Goal: Task Accomplishment & Management: Use online tool/utility

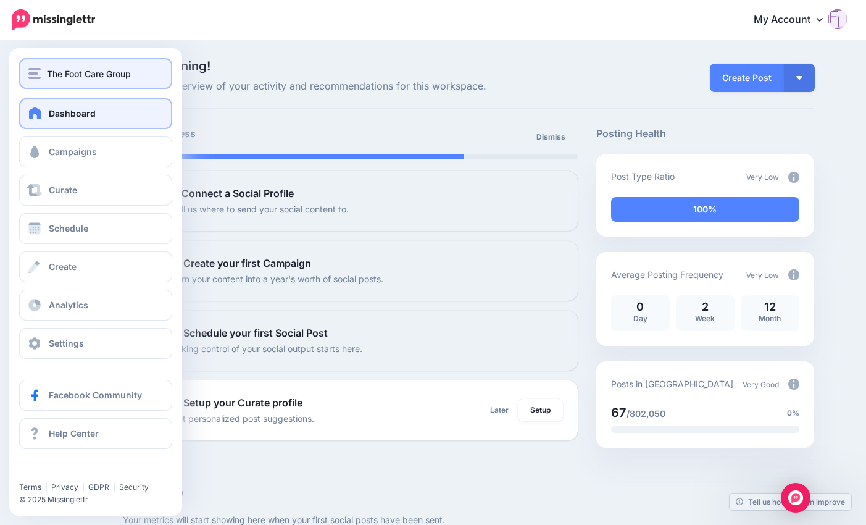
click at [101, 82] on button "The Foot Care Group" at bounding box center [95, 73] width 153 height 31
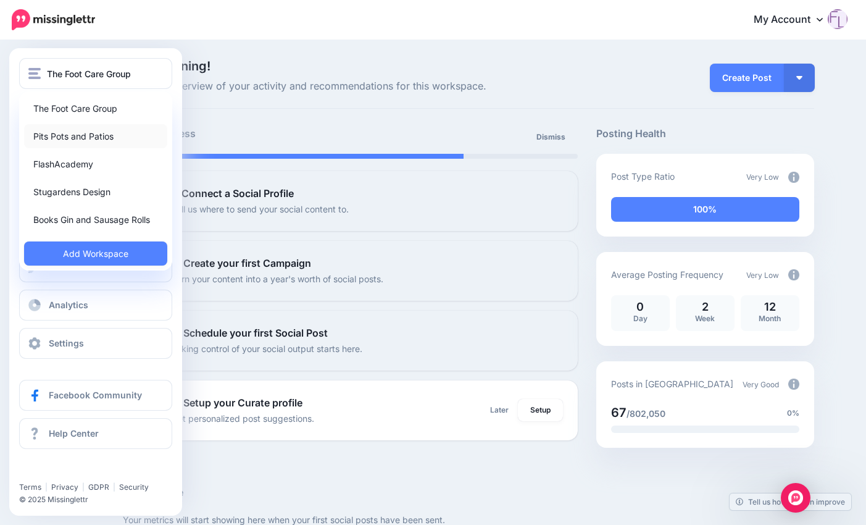
click at [89, 135] on link "Pits Pots and Patios" at bounding box center [95, 136] width 143 height 24
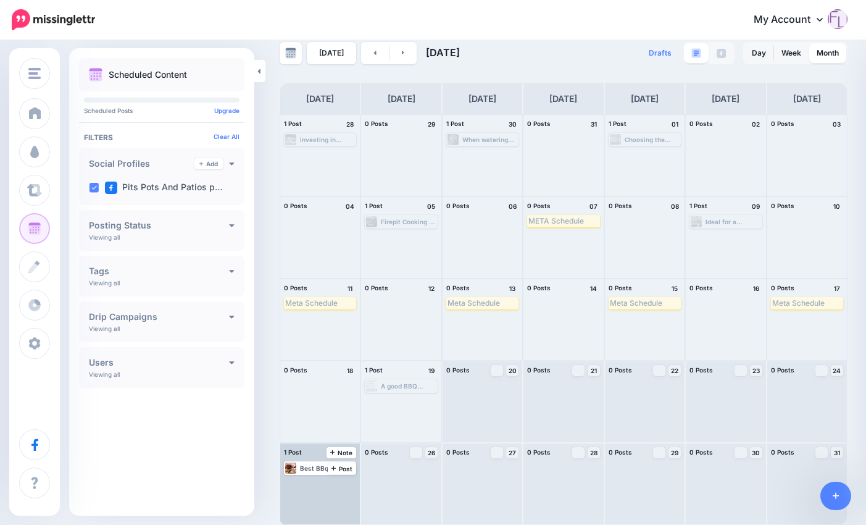
scroll to position [18, 0]
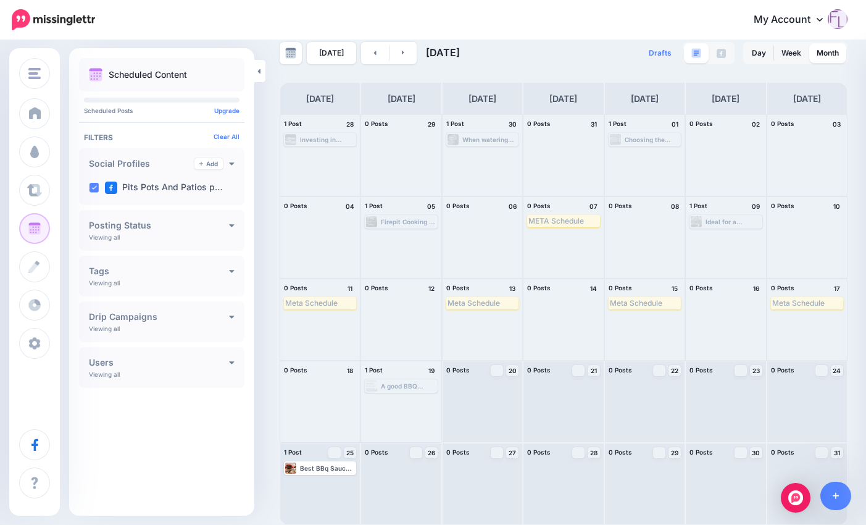
click at [132, 315] on h4 "Drip Campaigns" at bounding box center [159, 316] width 140 height 9
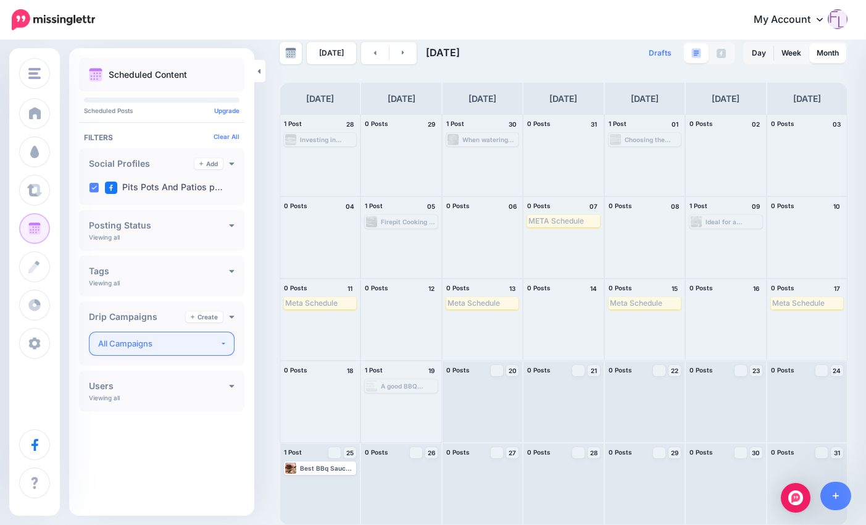
click at [138, 343] on div "All Campaigns" at bounding box center [159, 343] width 122 height 14
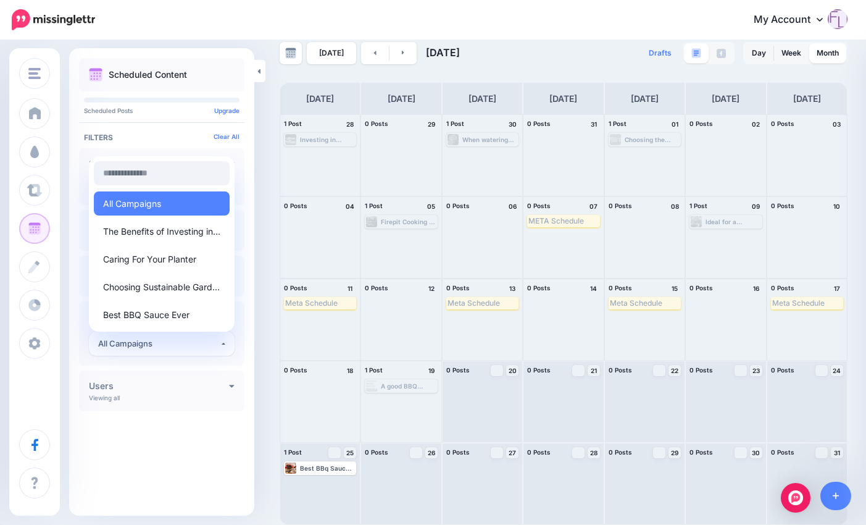
click at [160, 135] on h4 "Filters" at bounding box center [162, 137] width 156 height 9
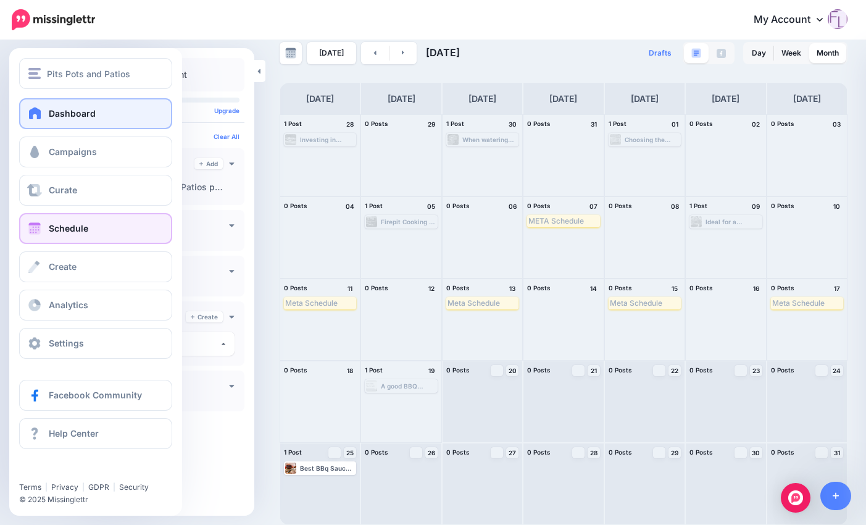
click at [77, 115] on span "Dashboard" at bounding box center [72, 113] width 47 height 10
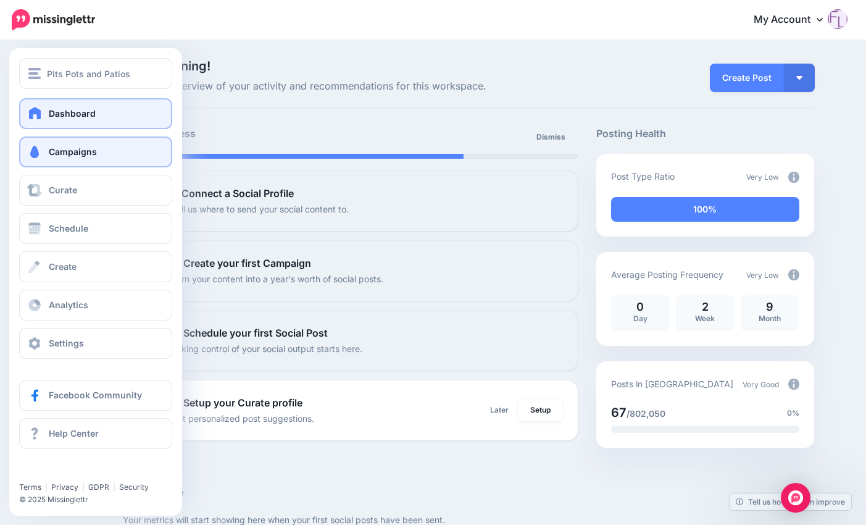
click at [75, 152] on span "Campaigns" at bounding box center [73, 151] width 48 height 10
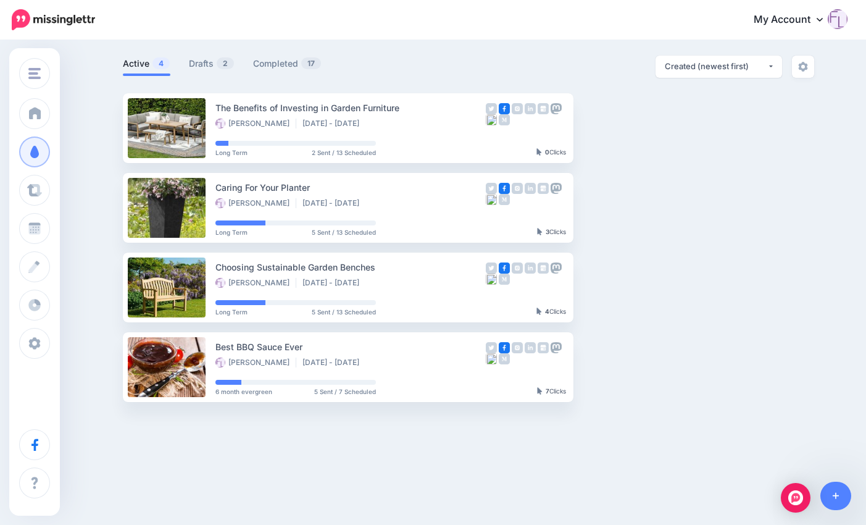
scroll to position [72, 0]
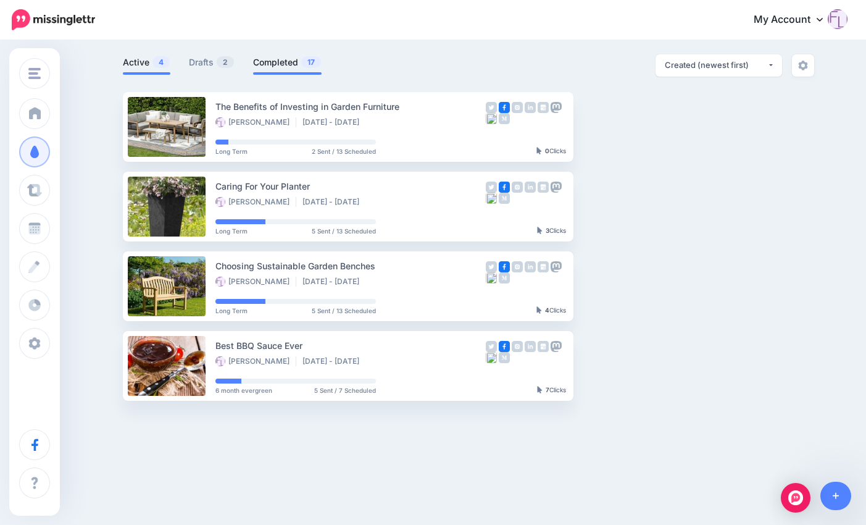
click at [278, 62] on link "Completed 17" at bounding box center [287, 62] width 69 height 15
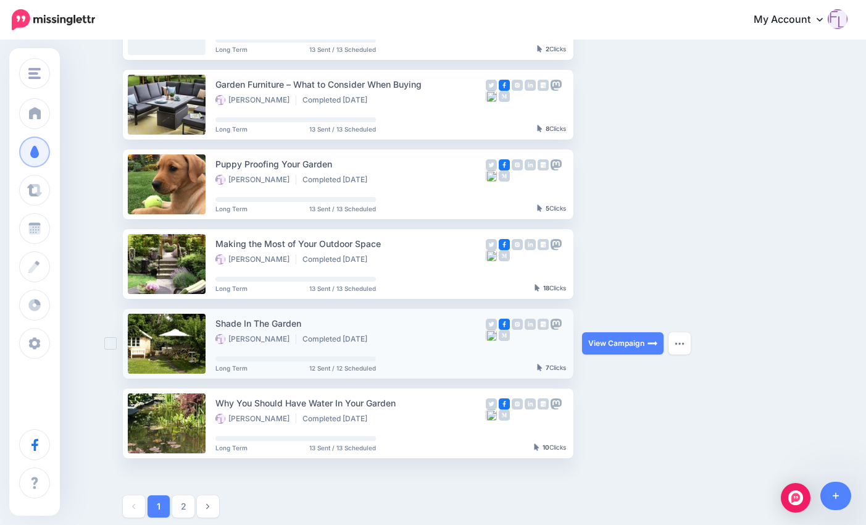
scroll to position [504, 0]
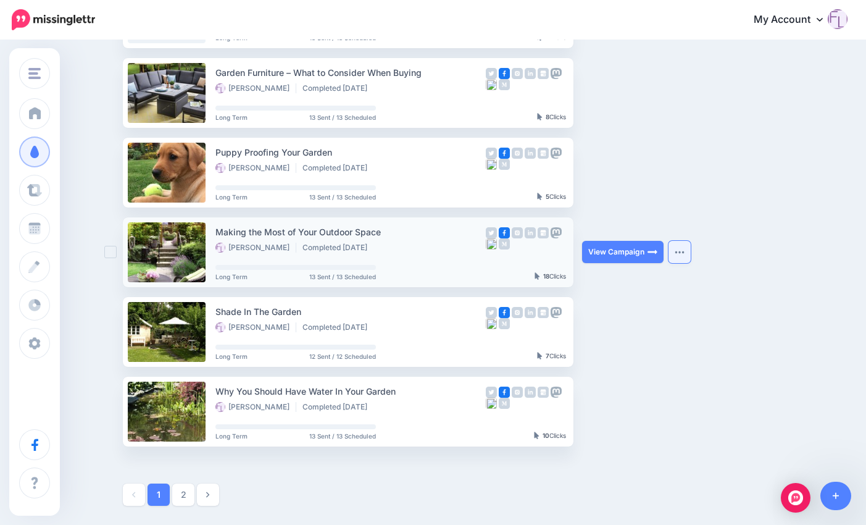
click at [683, 251] on img "button" at bounding box center [680, 252] width 10 height 4
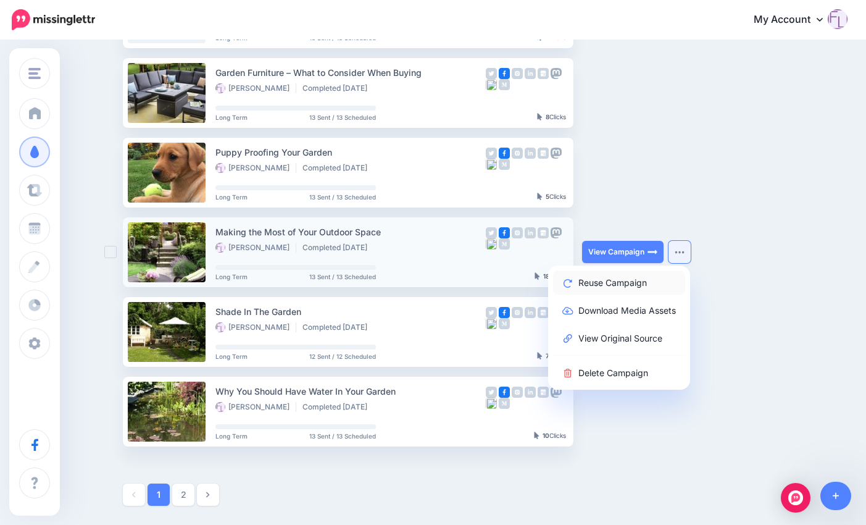
click at [612, 285] on link "Reuse Campaign" at bounding box center [619, 282] width 132 height 24
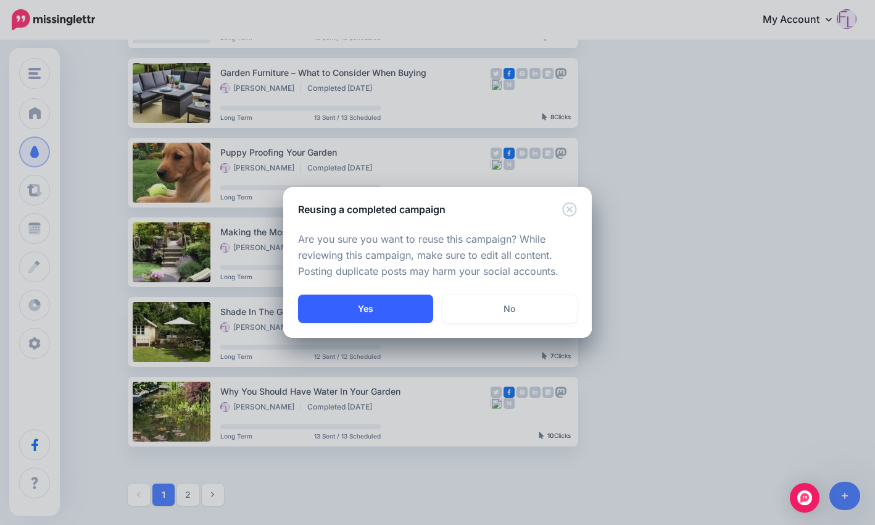
click at [380, 307] on button "Yes" at bounding box center [365, 308] width 135 height 28
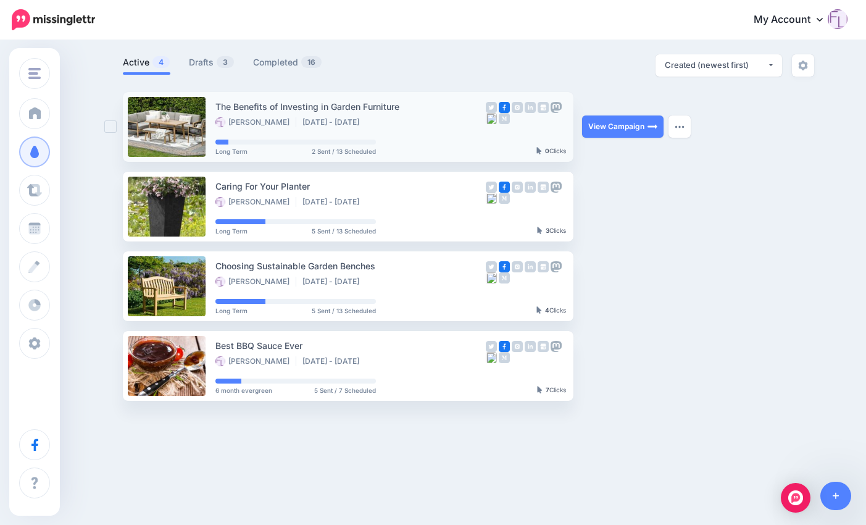
scroll to position [72, 0]
click at [214, 59] on link "Drafts 3" at bounding box center [212, 62] width 46 height 15
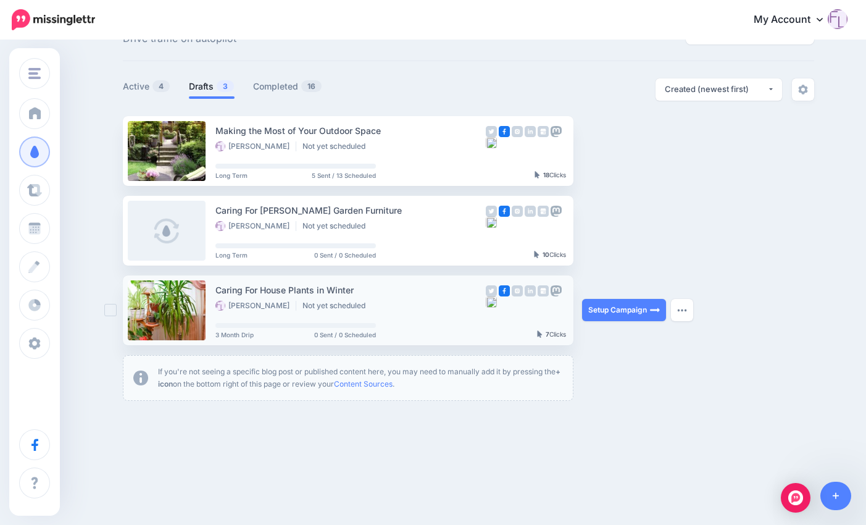
scroll to position [48, 0]
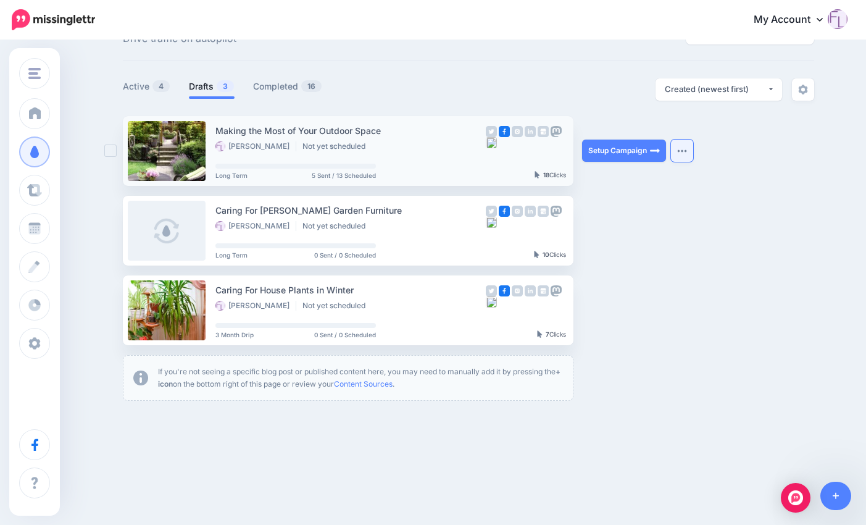
click at [685, 150] on img "button" at bounding box center [682, 151] width 10 height 4
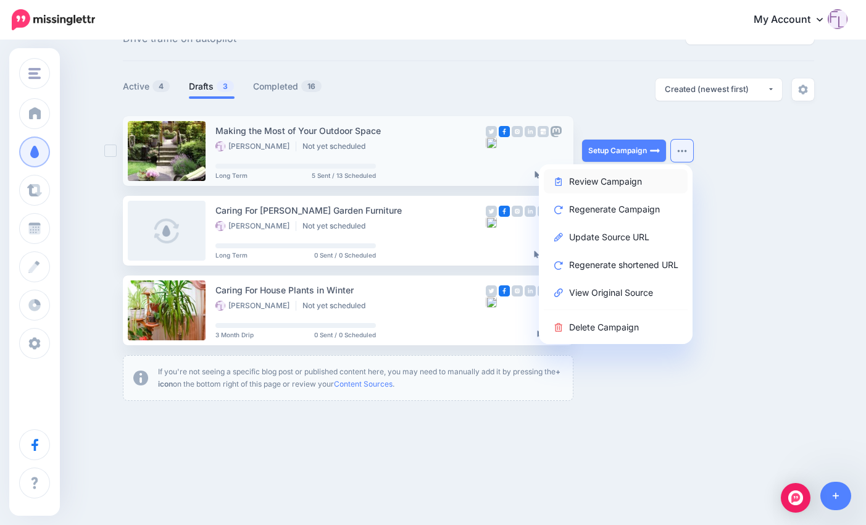
click at [642, 183] on link "Review Campaign" at bounding box center [616, 181] width 144 height 24
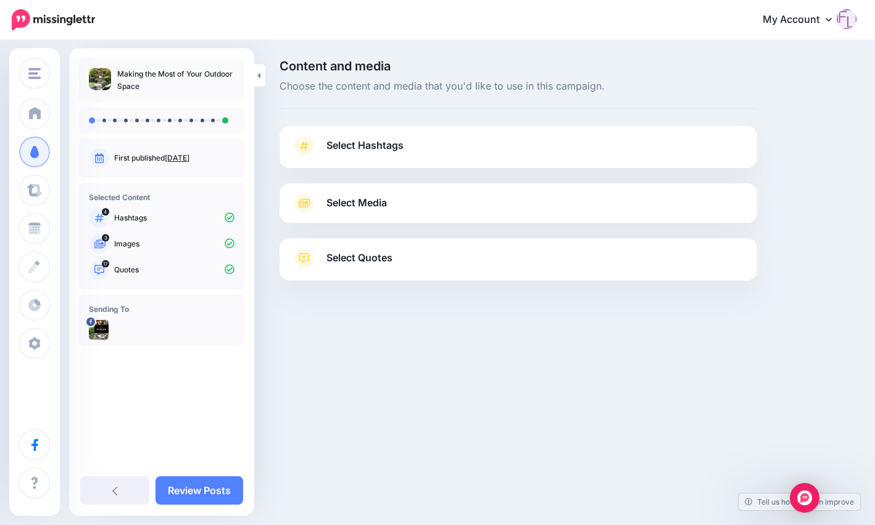
click at [374, 143] on span "Select Hashtags" at bounding box center [364, 145] width 77 height 17
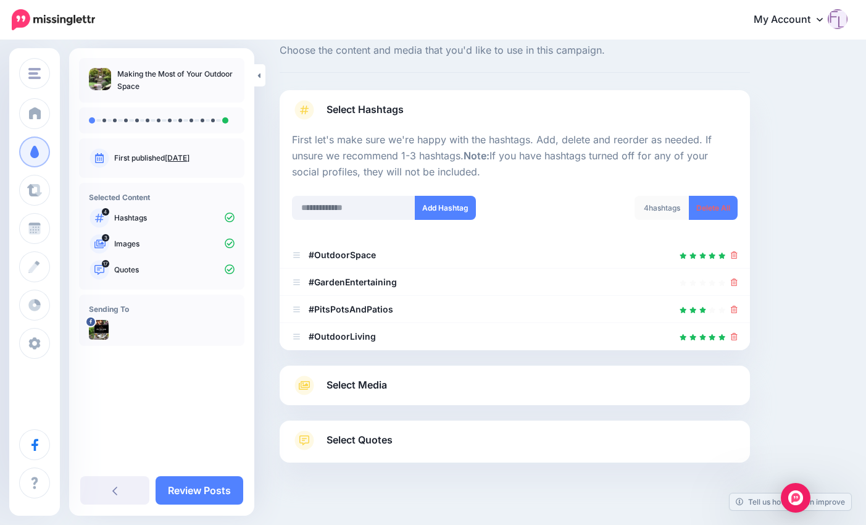
scroll to position [54, 0]
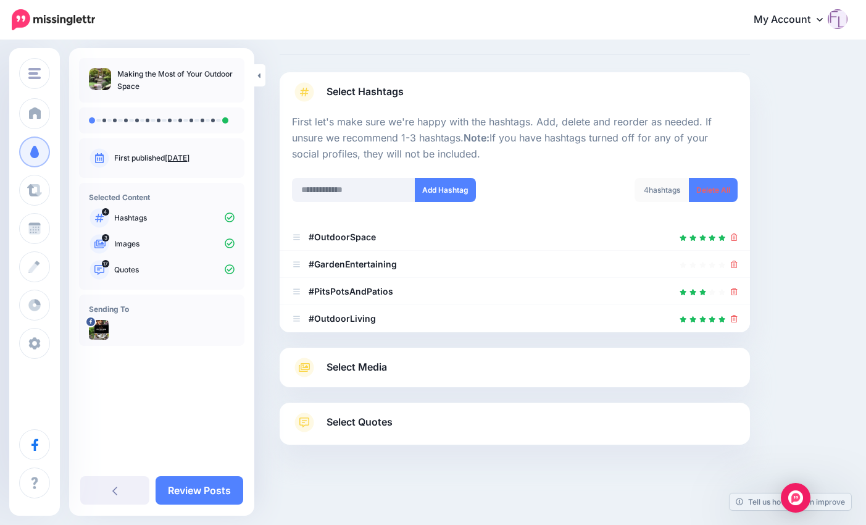
click at [400, 367] on link "Select Media" at bounding box center [515, 367] width 446 height 20
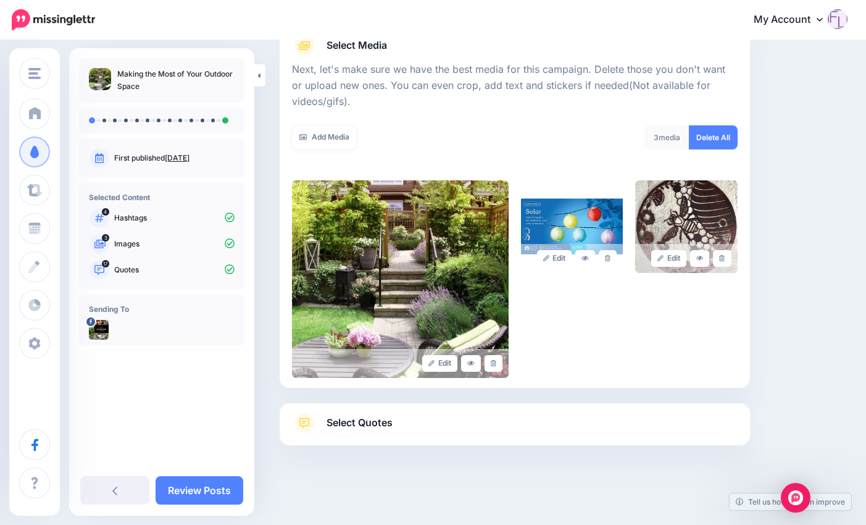
scroll to position [158, 0]
click at [378, 422] on span "Select Quotes" at bounding box center [359, 422] width 66 height 17
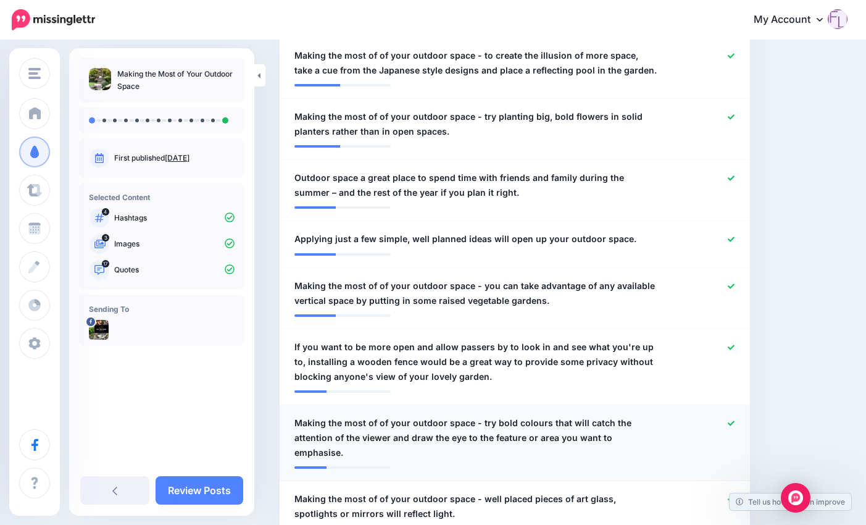
scroll to position [899, 0]
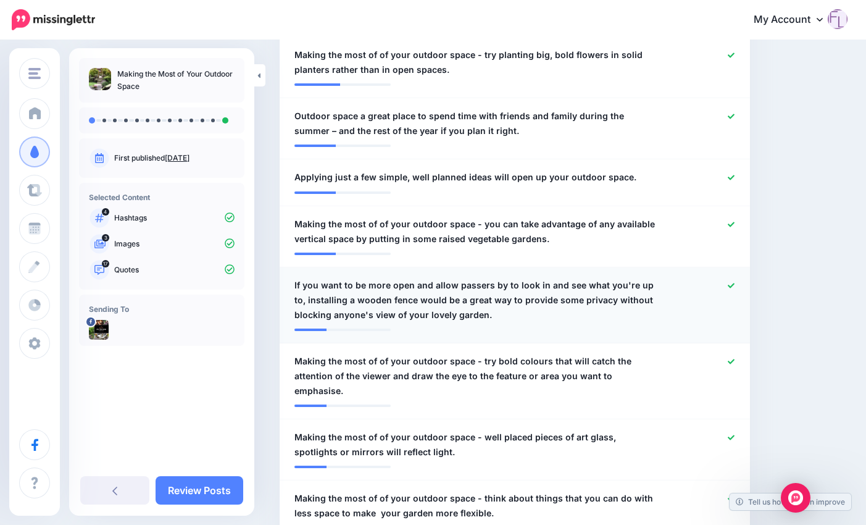
click at [734, 285] on icon at bounding box center [731, 285] width 7 height 7
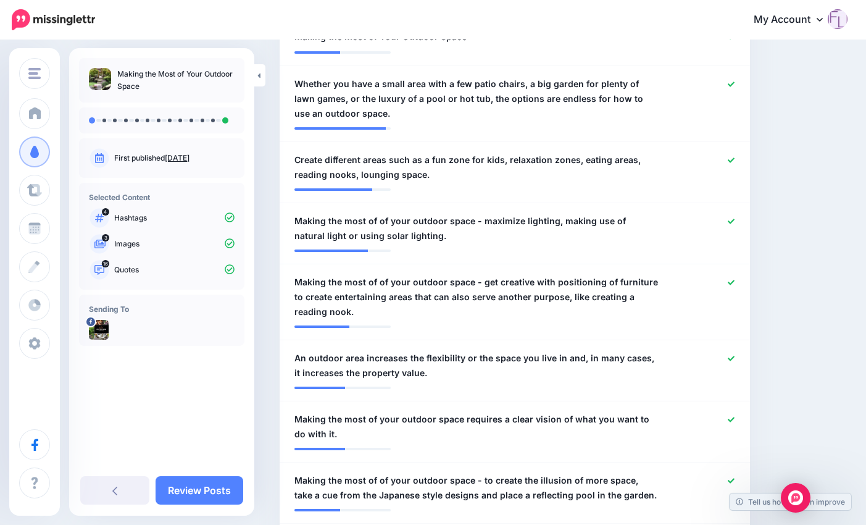
scroll to position [652, 0]
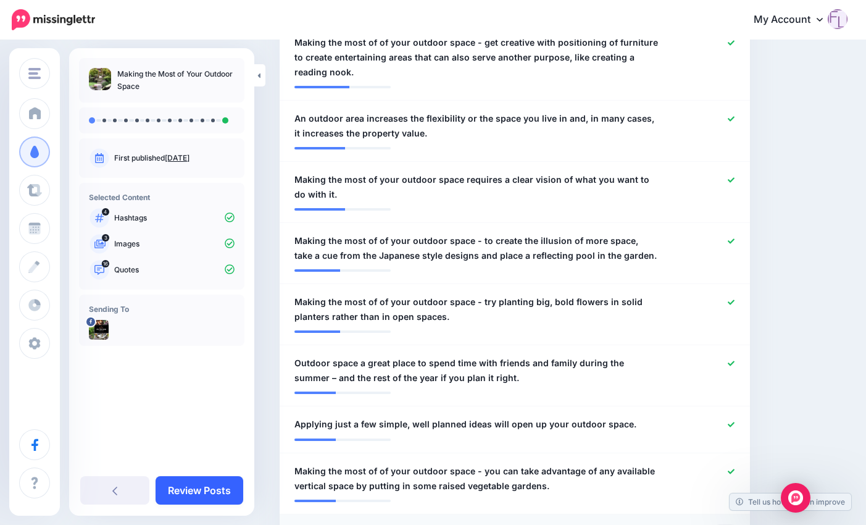
click at [201, 491] on link "Review Posts" at bounding box center [200, 490] width 88 height 28
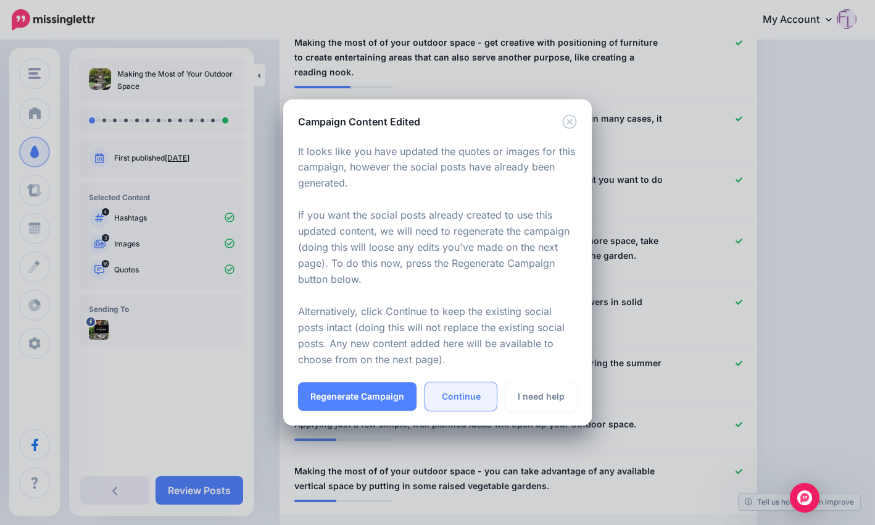
click at [468, 397] on link "Continue" at bounding box center [461, 396] width 72 height 28
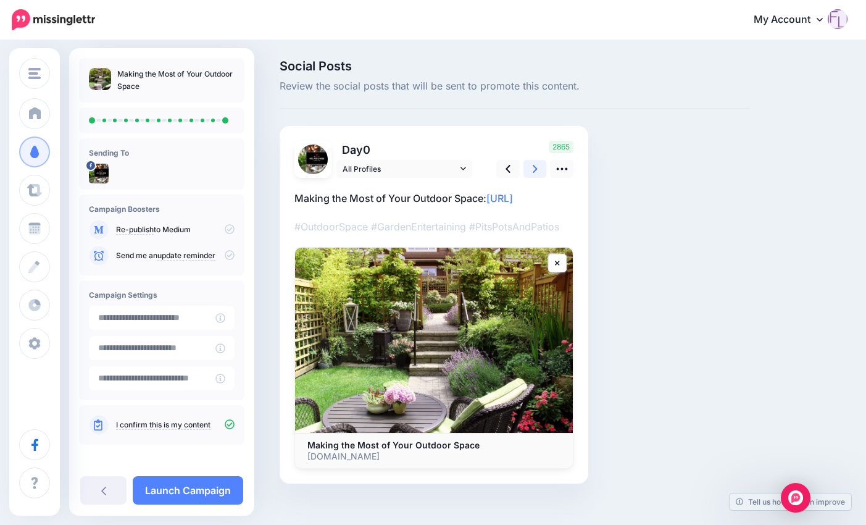
click at [537, 170] on icon at bounding box center [535, 168] width 5 height 13
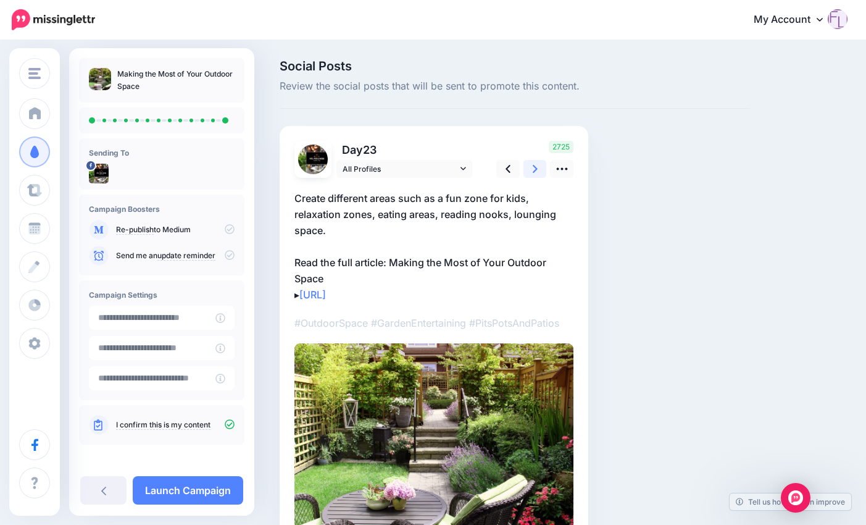
click at [537, 170] on icon at bounding box center [535, 168] width 5 height 13
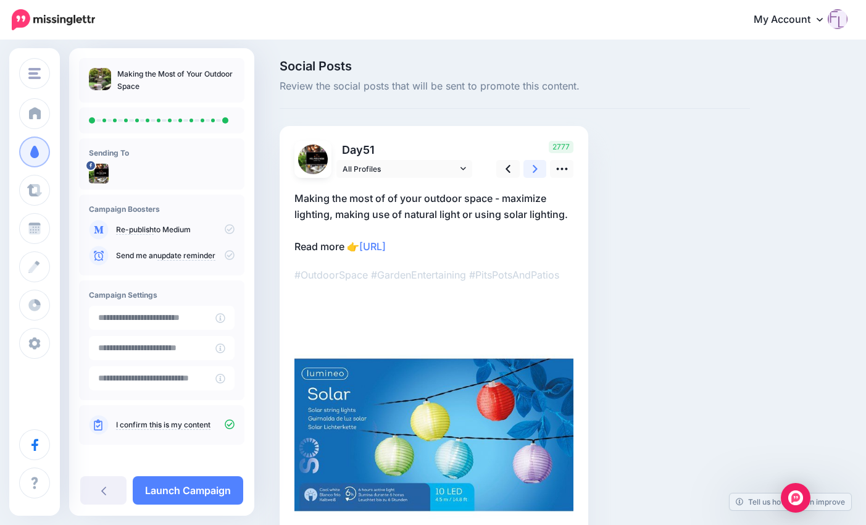
click at [537, 170] on icon at bounding box center [535, 168] width 5 height 13
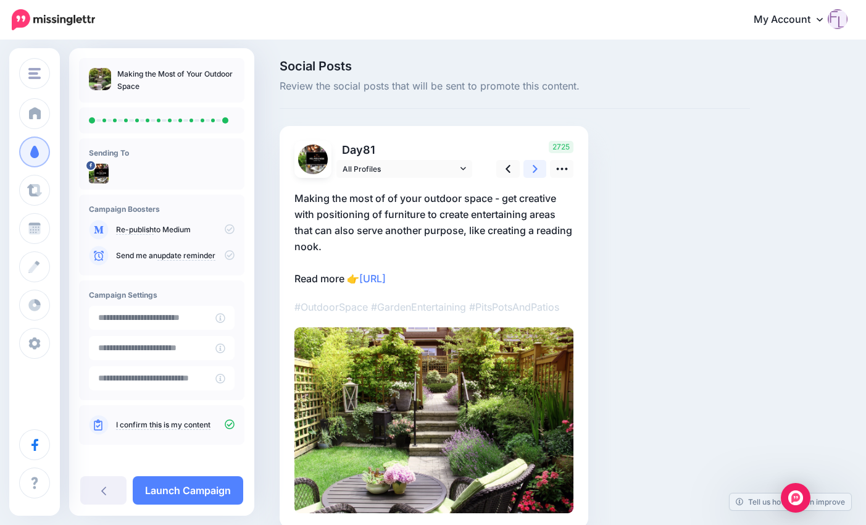
click at [537, 170] on icon at bounding box center [535, 168] width 5 height 13
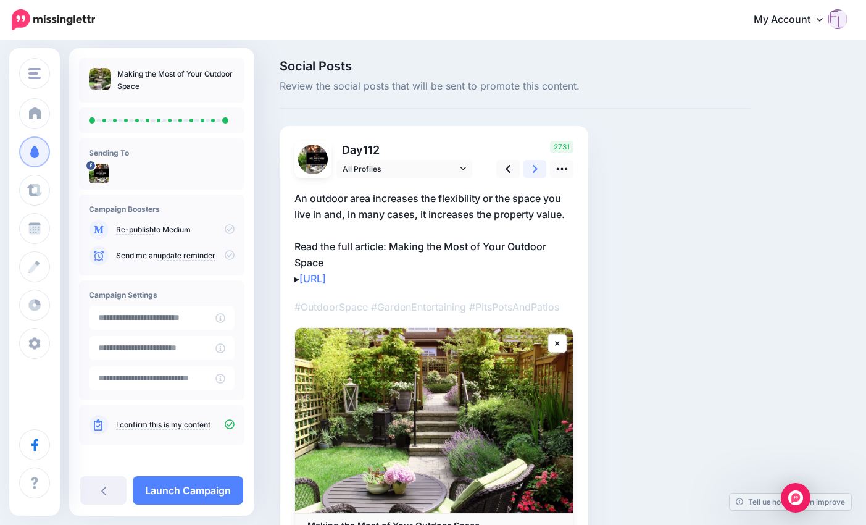
click at [537, 170] on icon at bounding box center [535, 168] width 5 height 13
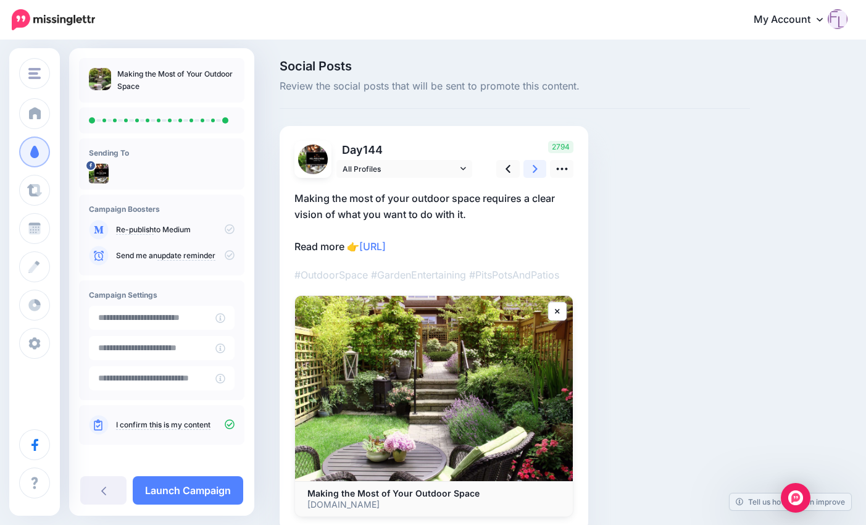
click at [537, 170] on icon at bounding box center [535, 168] width 5 height 13
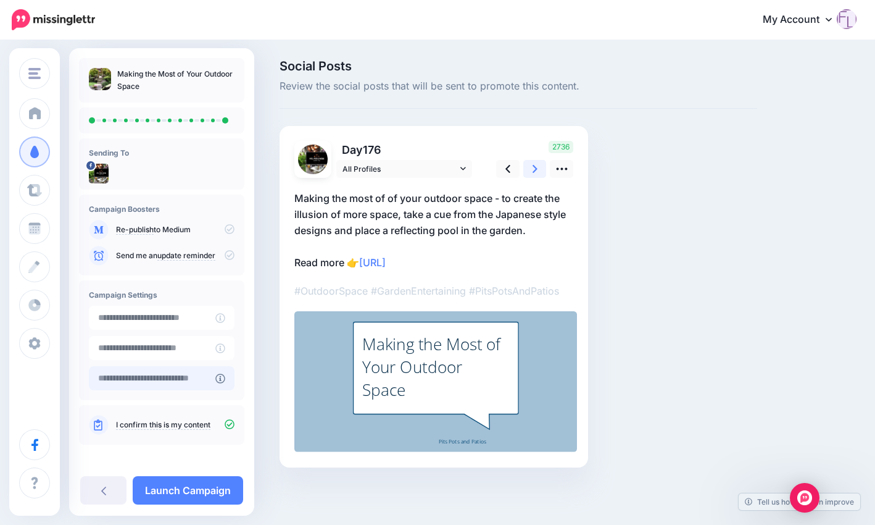
scroll to position [3, 0]
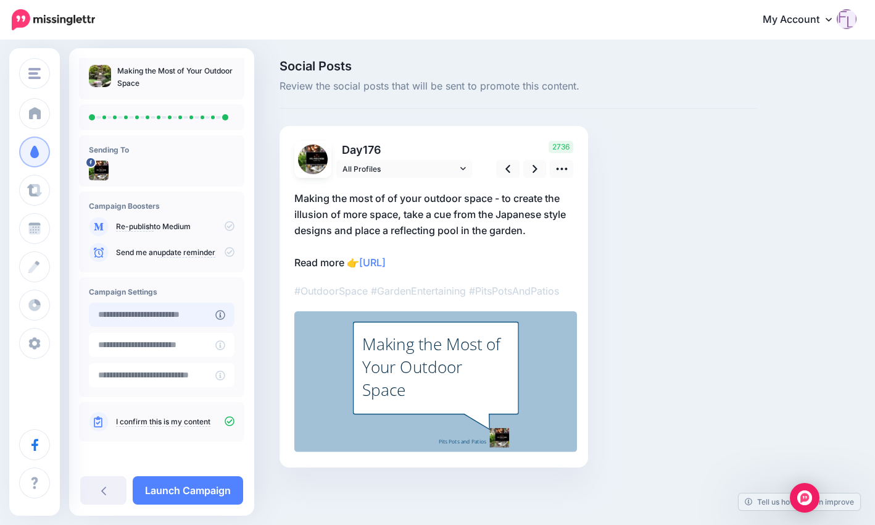
click at [204, 315] on input "text" at bounding box center [152, 314] width 127 height 24
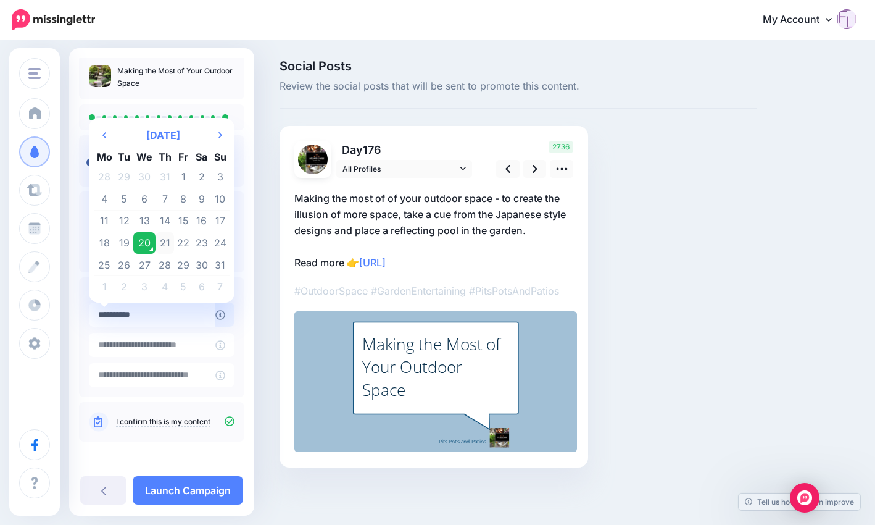
click at [164, 243] on td "21" at bounding box center [165, 243] width 19 height 22
type input "**********"
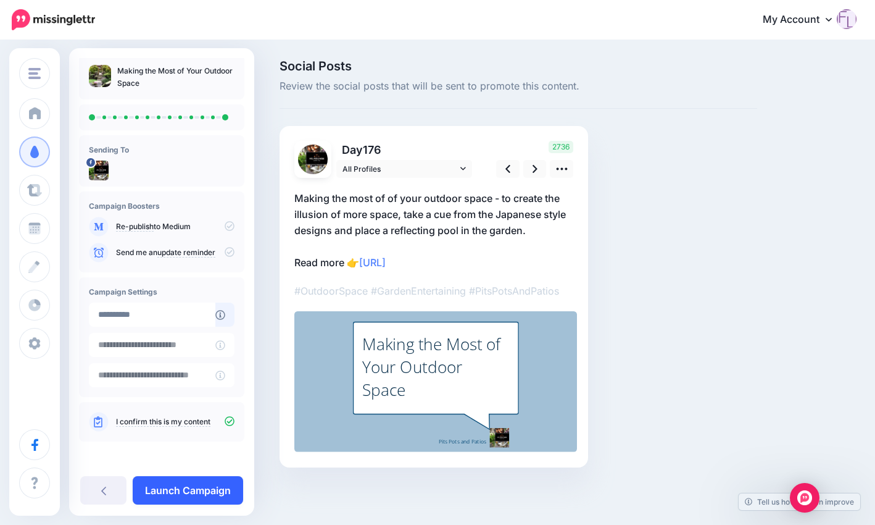
click at [201, 489] on link "Launch Campaign" at bounding box center [188, 490] width 110 height 28
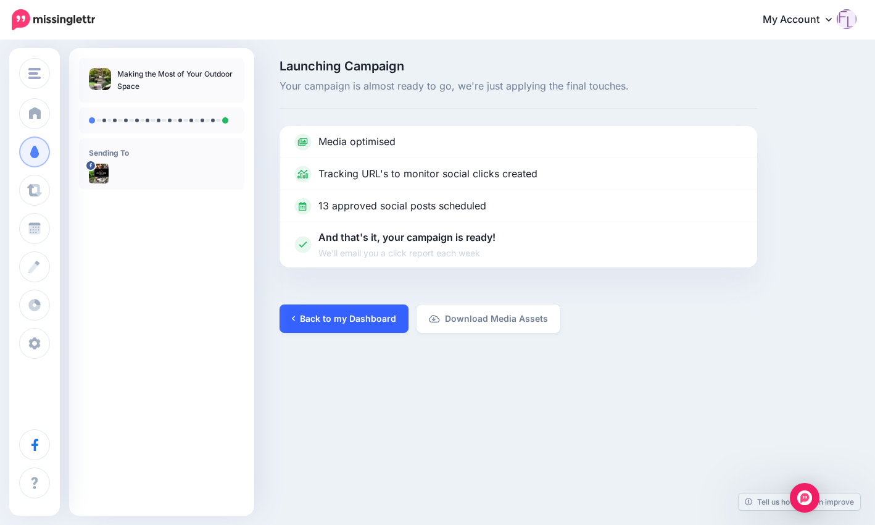
click at [326, 320] on link "Back to my Dashboard" at bounding box center [344, 318] width 129 height 28
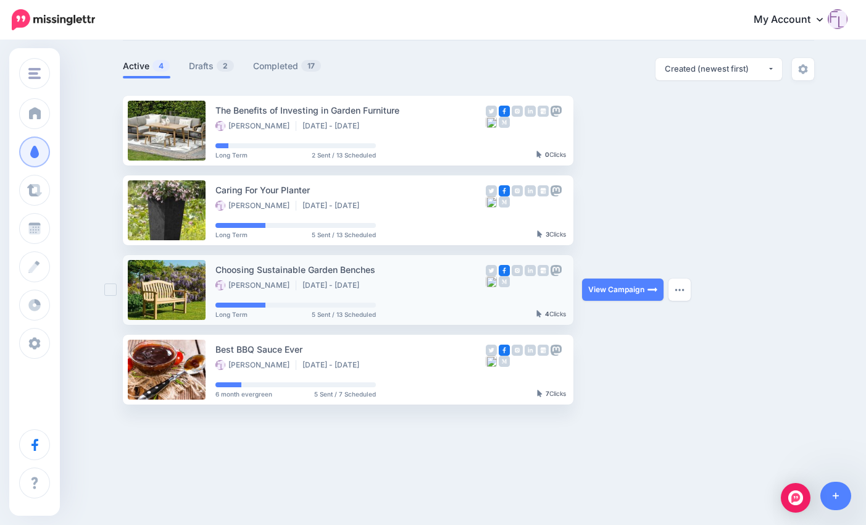
scroll to position [72, 0]
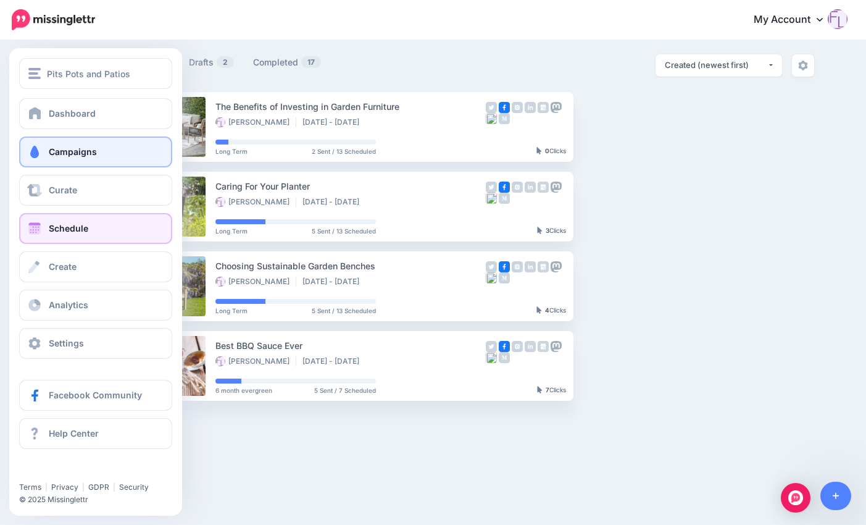
click at [78, 230] on span "Schedule" at bounding box center [69, 228] width 40 height 10
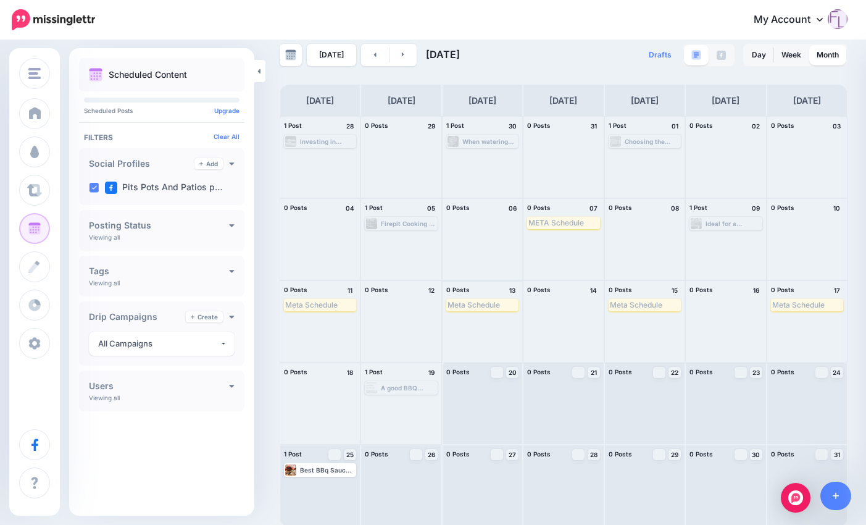
scroll to position [18, 0]
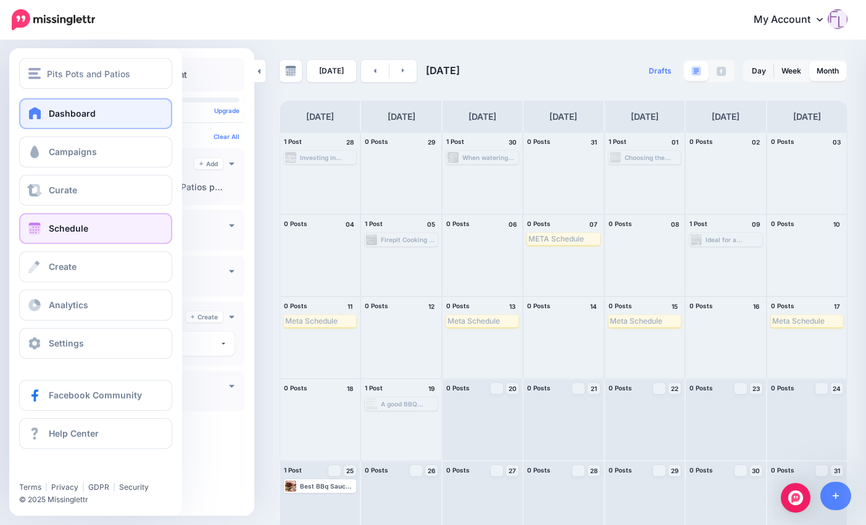
click at [79, 114] on span "Dashboard" at bounding box center [72, 113] width 47 height 10
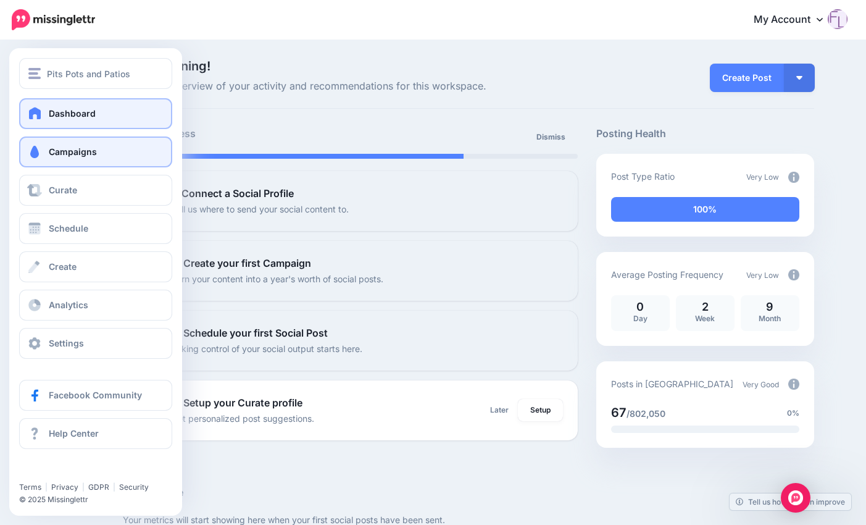
click at [69, 154] on span "Campaigns" at bounding box center [73, 151] width 48 height 10
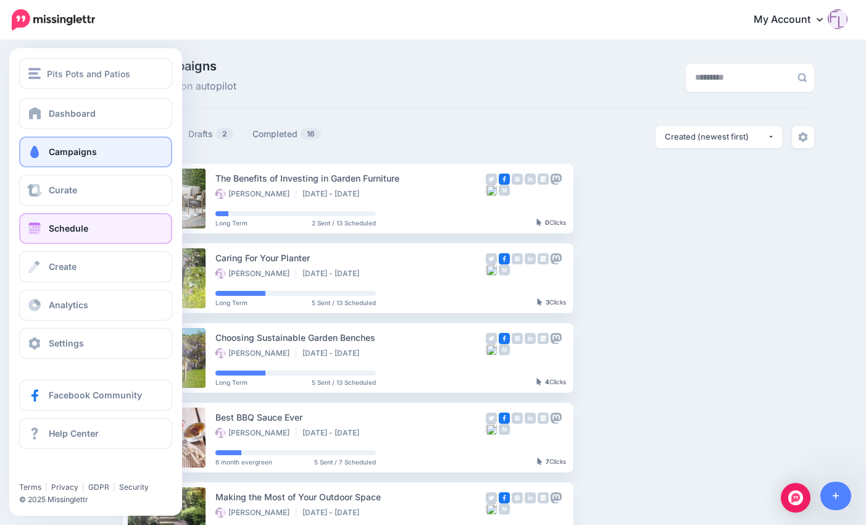
click at [87, 229] on span "Schedule" at bounding box center [69, 228] width 40 height 10
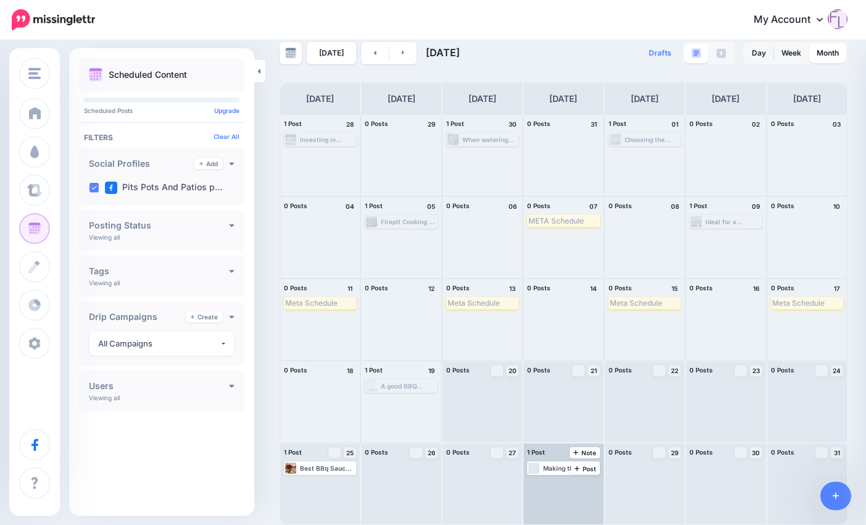
scroll to position [18, 0]
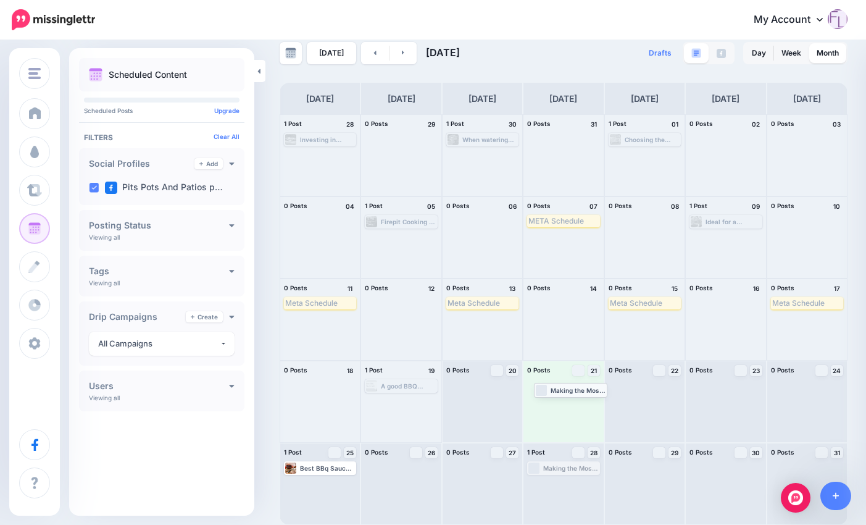
drag, startPoint x: 565, startPoint y: 467, endPoint x: 567, endPoint y: 389, distance: 78.4
click at [402, 54] on icon at bounding box center [403, 53] width 2 height 4
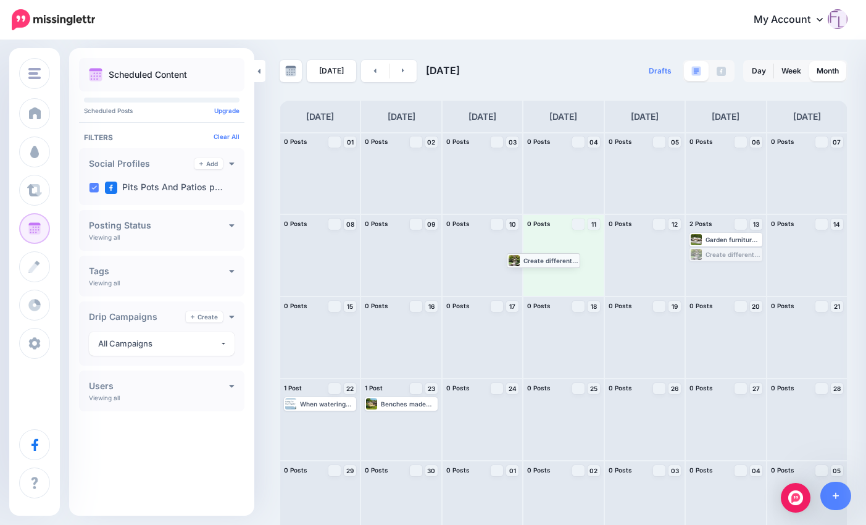
drag, startPoint x: 734, startPoint y: 257, endPoint x: 545, endPoint y: 262, distance: 189.6
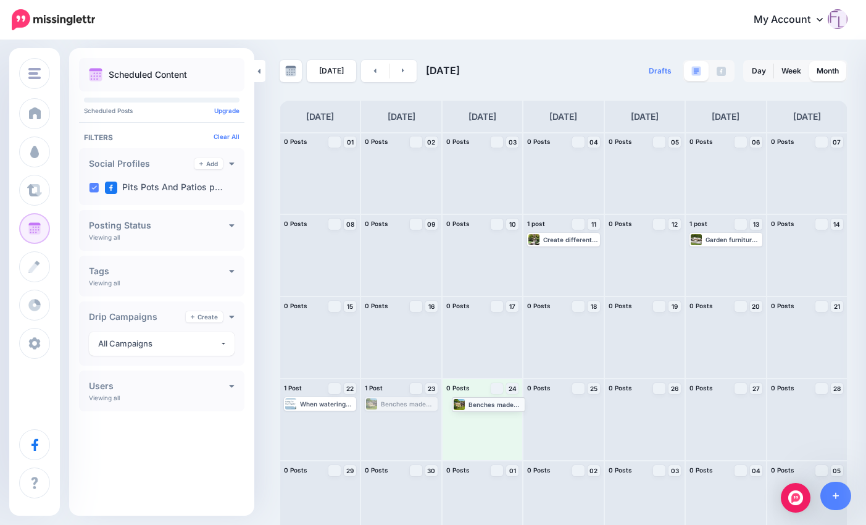
drag, startPoint x: 401, startPoint y: 405, endPoint x: 487, endPoint y: 405, distance: 85.8
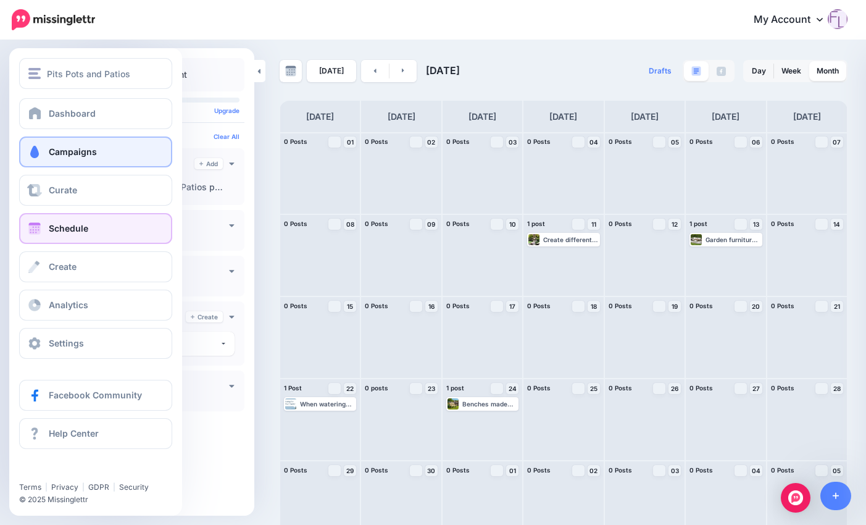
click at [93, 153] on span "Campaigns" at bounding box center [73, 151] width 48 height 10
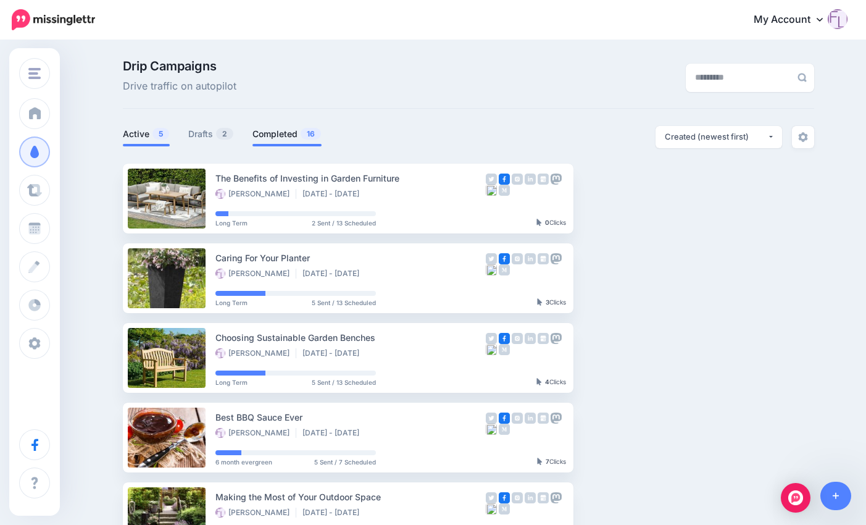
click at [291, 136] on link "Completed 16" at bounding box center [286, 134] width 69 height 15
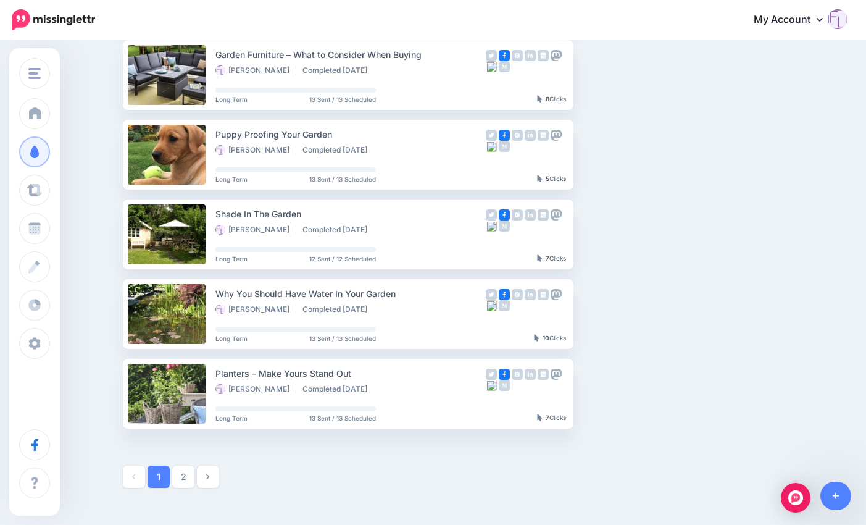
scroll to position [600, 0]
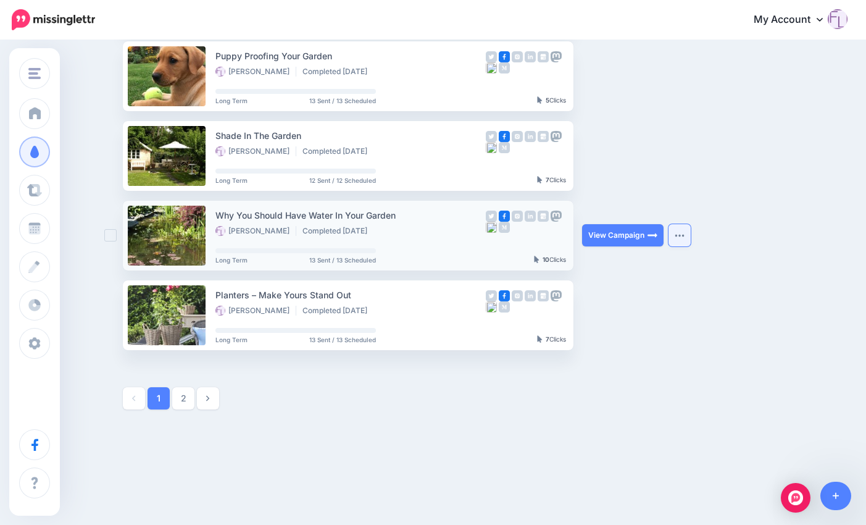
click at [691, 237] on button "button" at bounding box center [679, 235] width 22 height 22
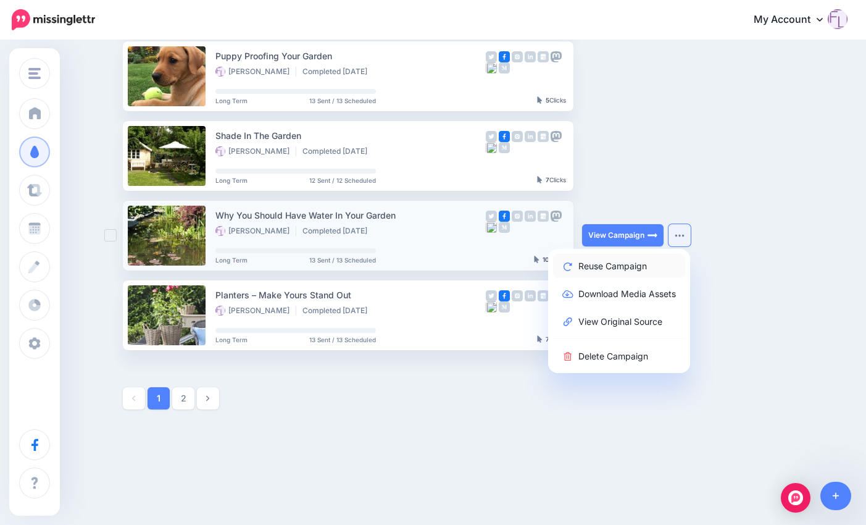
click at [634, 267] on link "Reuse Campaign" at bounding box center [619, 266] width 132 height 24
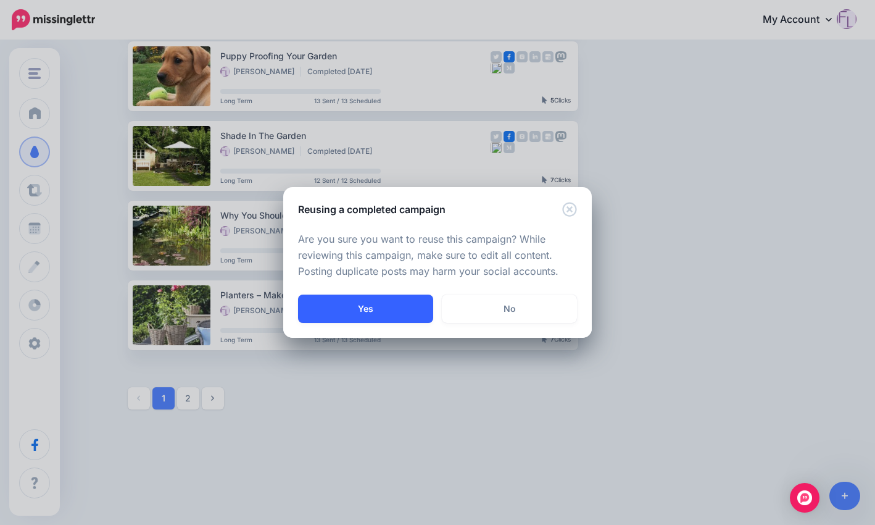
click at [381, 312] on button "Yes" at bounding box center [365, 308] width 135 height 28
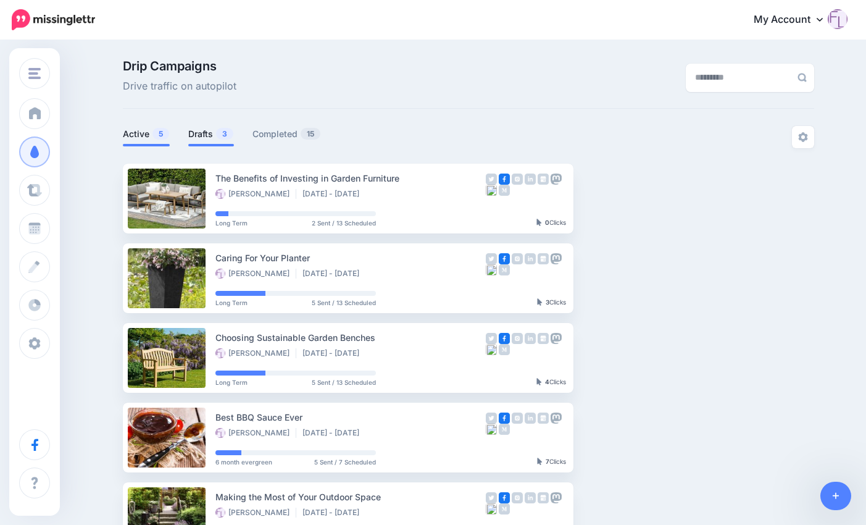
click at [206, 135] on link "Drafts 3" at bounding box center [211, 134] width 46 height 15
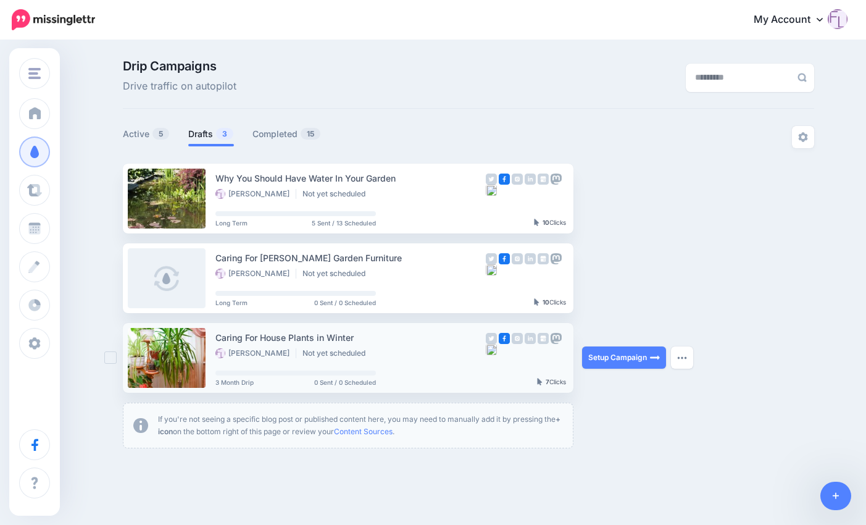
scroll to position [48, 0]
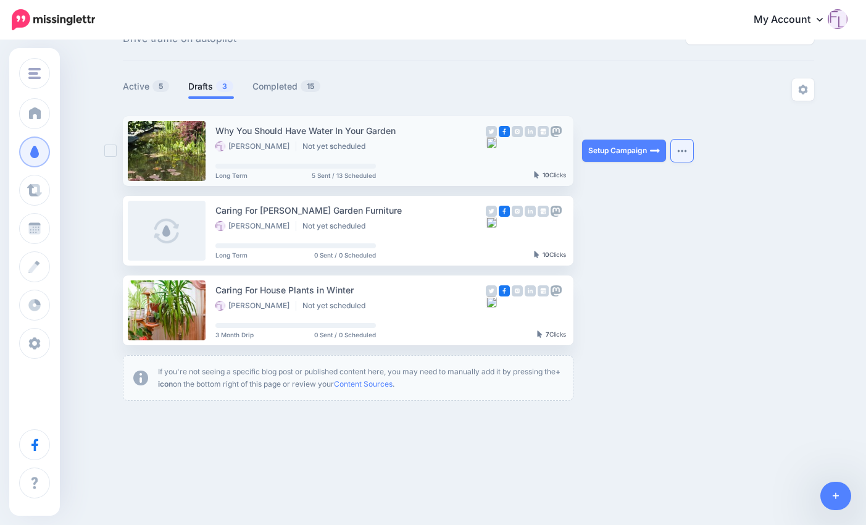
click at [692, 149] on button "button" at bounding box center [682, 150] width 22 height 22
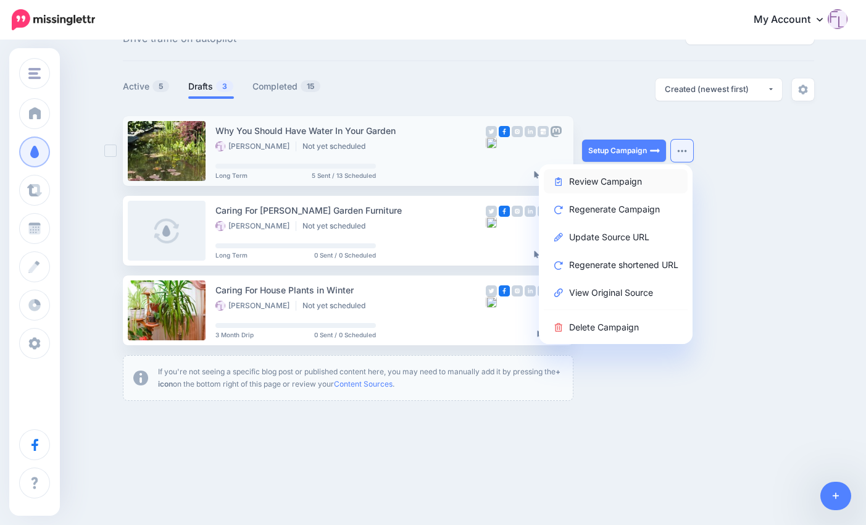
click at [646, 180] on link "Review Campaign" at bounding box center [616, 181] width 144 height 24
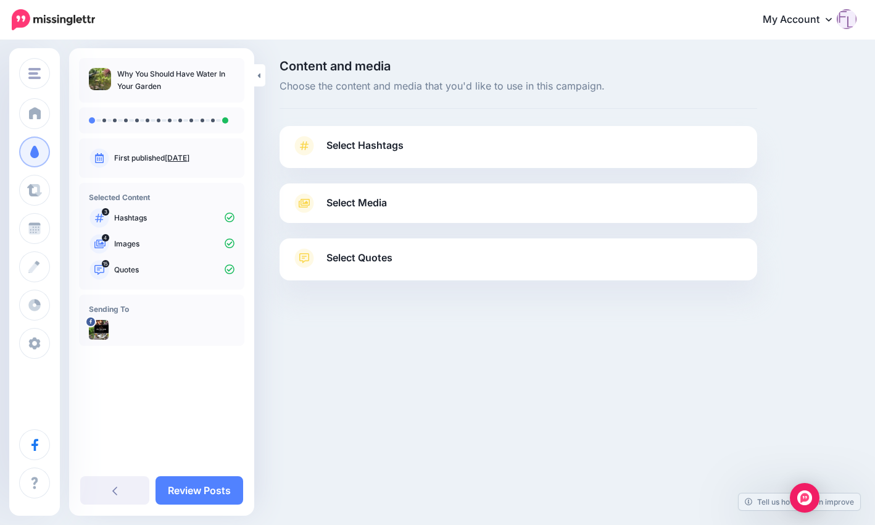
click at [581, 179] on div at bounding box center [519, 175] width 478 height 15
click at [426, 147] on link "Select Hashtags" at bounding box center [518, 152] width 453 height 32
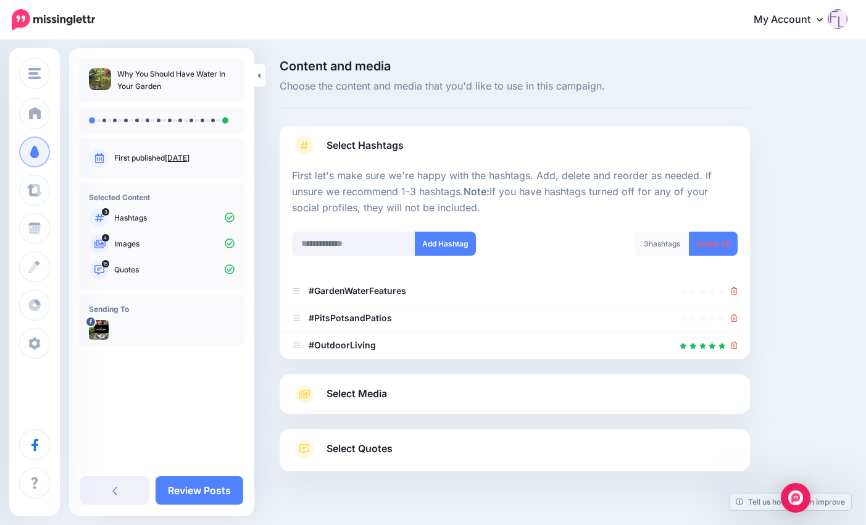
click at [483, 397] on link "Select Media" at bounding box center [515, 394] width 446 height 20
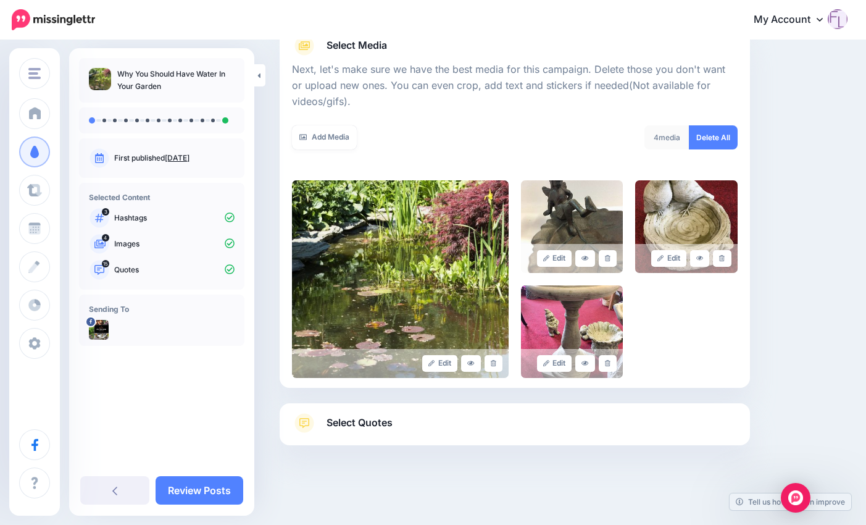
scroll to position [158, 0]
click at [486, 428] on link "Select Quotes" at bounding box center [515, 428] width 446 height 32
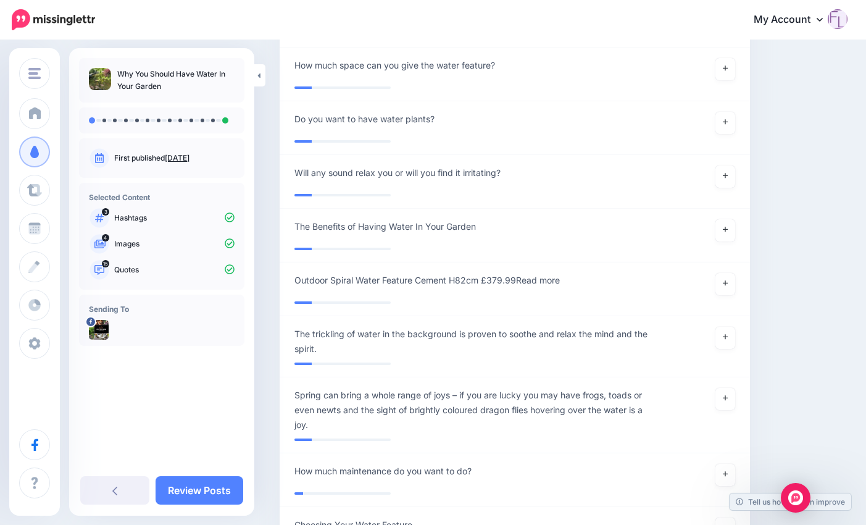
scroll to position [1726, 0]
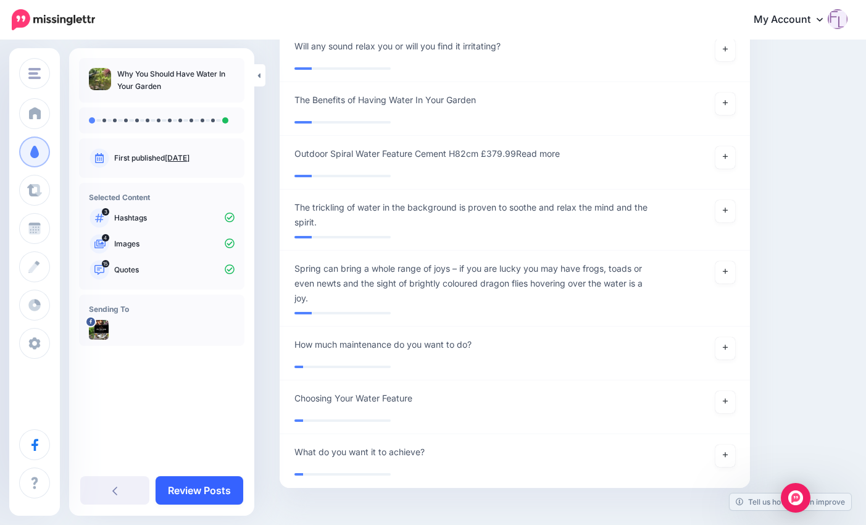
click at [211, 492] on link "Review Posts" at bounding box center [200, 490] width 88 height 28
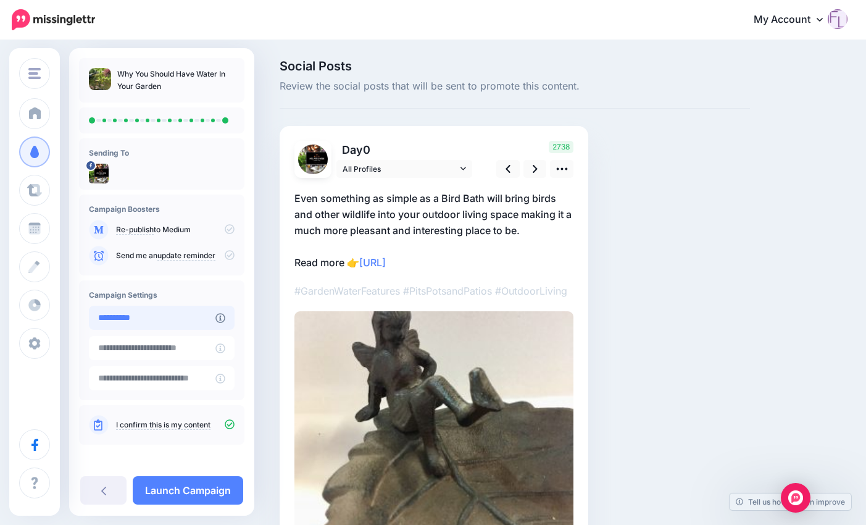
click at [197, 323] on input "**********" at bounding box center [152, 318] width 127 height 24
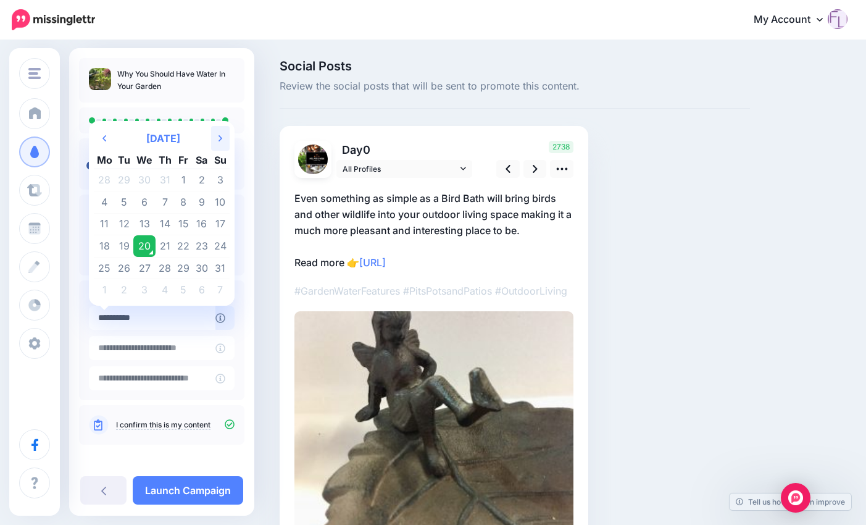
click at [220, 138] on icon at bounding box center [220, 138] width 4 height 6
click at [121, 177] on td "2" at bounding box center [124, 180] width 19 height 22
type input "**********"
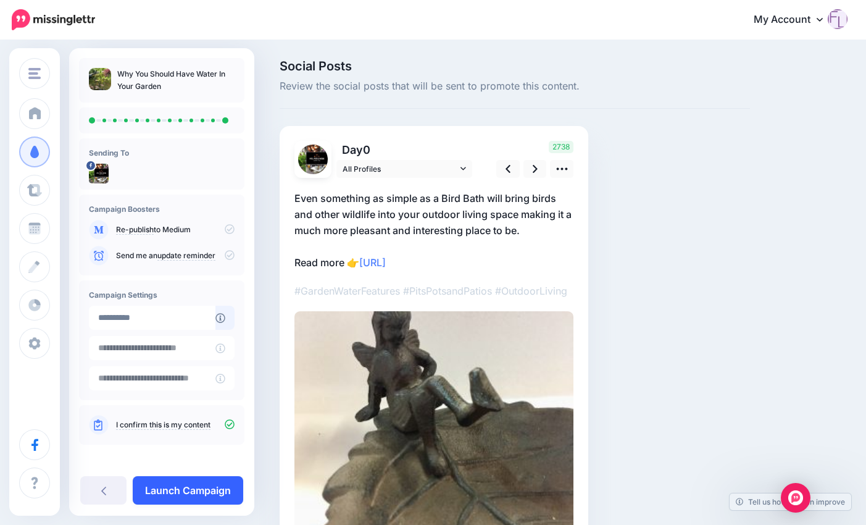
click at [199, 489] on link "Launch Campaign" at bounding box center [188, 490] width 110 height 28
